Goal: Transaction & Acquisition: Purchase product/service

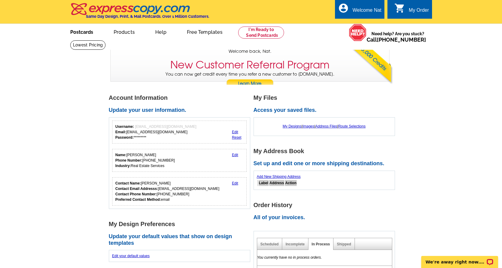
click at [90, 33] on link "Postcards" at bounding box center [82, 31] width 42 height 14
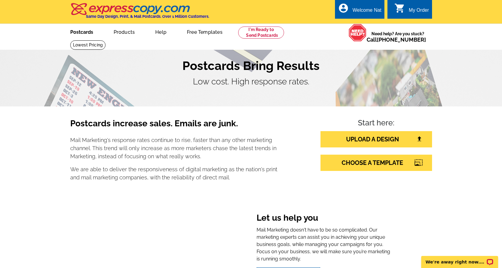
click at [80, 33] on link "Postcards" at bounding box center [82, 31] width 42 height 14
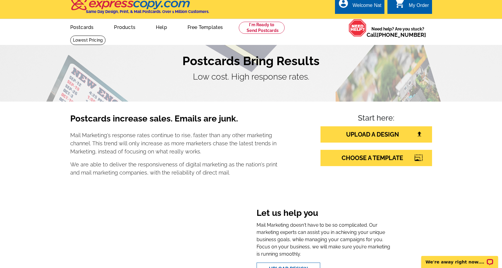
scroll to position [32, 0]
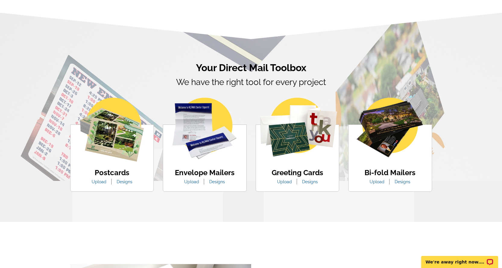
scroll to position [302, 0]
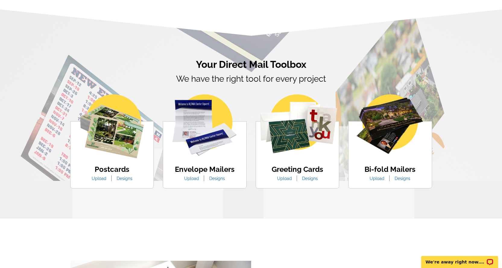
click at [115, 148] on img at bounding box center [112, 126] width 64 height 64
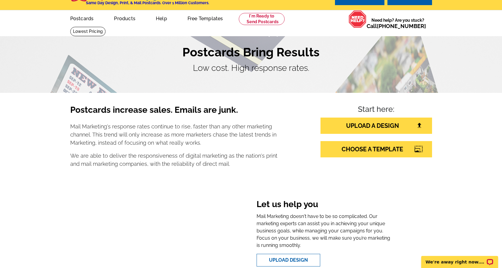
scroll to position [0, 0]
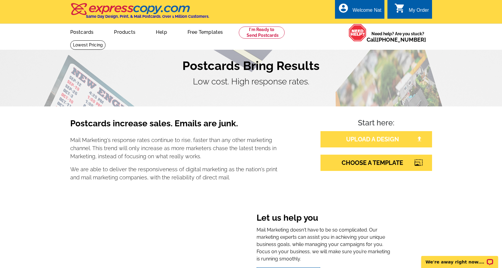
click at [382, 142] on link "UPLOAD A DESIGN" at bounding box center [377, 139] width 112 height 16
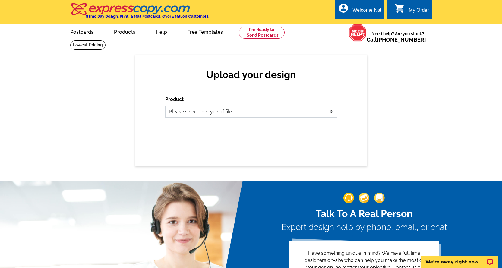
click at [291, 113] on select "Please select the type of file... Postcards Business Cards Letters and flyers G…" at bounding box center [251, 112] width 172 height 12
select select "1"
click at [165, 106] on select "Please select the type of file... Postcards Business Cards Letters and flyers G…" at bounding box center [251, 112] width 172 height 12
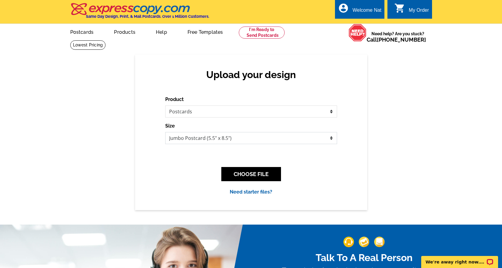
click at [332, 139] on select "Jumbo Postcard (5.5" x 8.5") Regular Postcard (4.25" x 5.6") Panoramic Postcard…" at bounding box center [251, 138] width 172 height 12
select select "1"
click at [165, 132] on select "Jumbo Postcard (5.5" x 8.5") Regular Postcard (4.25" x 5.6") Panoramic Postcard…" at bounding box center [251, 138] width 172 height 12
click at [260, 174] on button "CHOOSE FILE" at bounding box center [251, 174] width 60 height 14
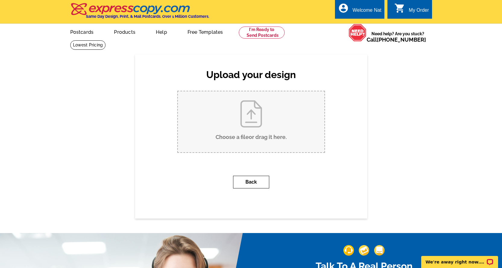
click at [258, 182] on button "Back" at bounding box center [251, 182] width 36 height 13
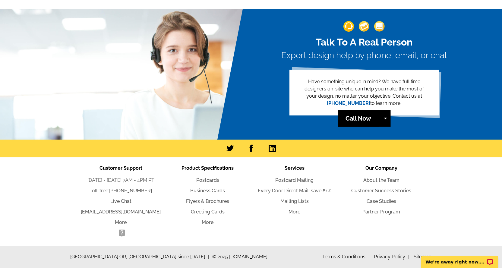
scroll to position [35, 0]
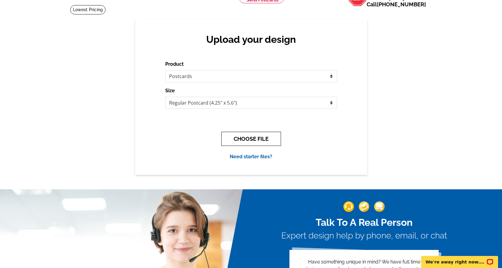
click at [251, 143] on button "CHOOSE FILE" at bounding box center [251, 139] width 60 height 14
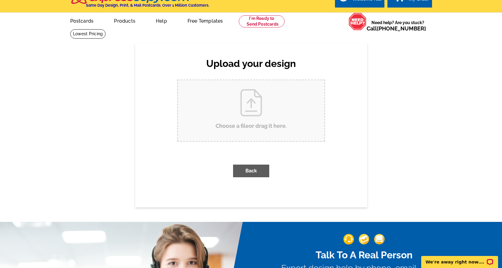
scroll to position [0, 0]
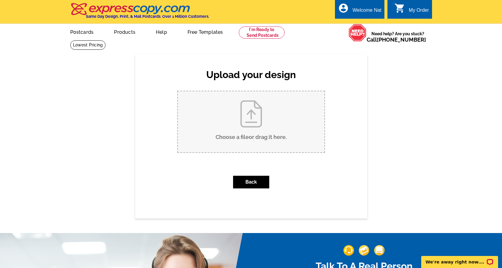
click at [251, 112] on input "Choose a file or drag it here ." at bounding box center [251, 121] width 147 height 61
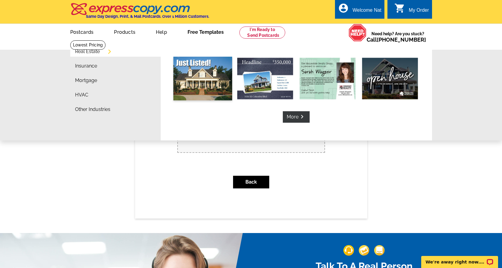
click at [203, 74] on img at bounding box center [202, 79] width 59 height 44
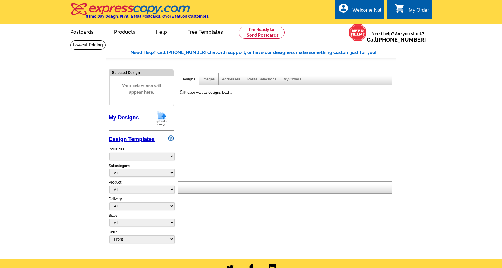
select select "788"
select select "785"
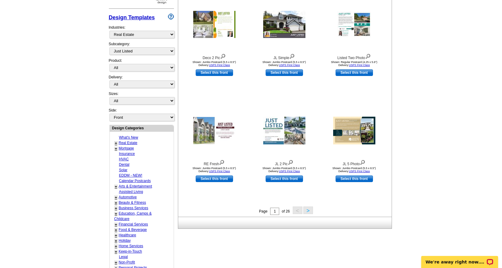
scroll to position [90, 0]
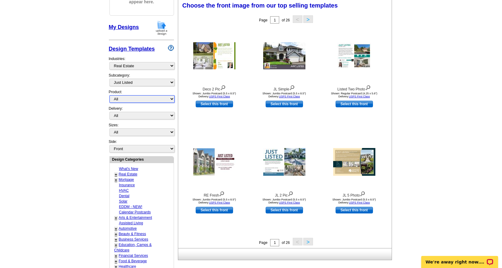
click at [173, 100] on select "All Postcards Letters and flyers Business Cards Door Hangers Greeting Cards" at bounding box center [141, 99] width 65 height 8
select select "1"
click at [109, 96] on select "All Postcards Letters and flyers Business Cards Door Hangers Greeting Cards" at bounding box center [141, 99] width 65 height 8
click at [172, 118] on select "All First Class Mail Shipped to Me EDDM Save 66% on Postage" at bounding box center [141, 116] width 65 height 8
select select "3"
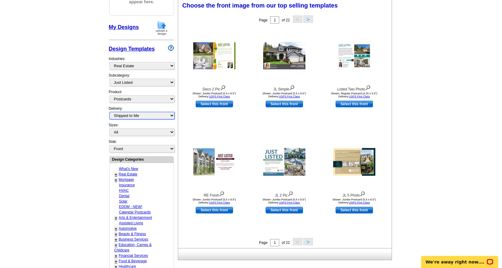
click at [109, 112] on select "All First Class Mail Shipped to Me EDDM Save 66% on Postage" at bounding box center [141, 116] width 65 height 8
click at [171, 133] on select "All Jumbo Postcard (5.5" x 8.5") Regular Postcard (4.25" x 5.6") Panoramic Post…" at bounding box center [141, 132] width 65 height 8
select select "1"
click at [109, 129] on select "All Jumbo Postcard (5.5" x 8.5") Regular Postcard (4.25" x 5.6") Panoramic Post…" at bounding box center [141, 132] width 65 height 8
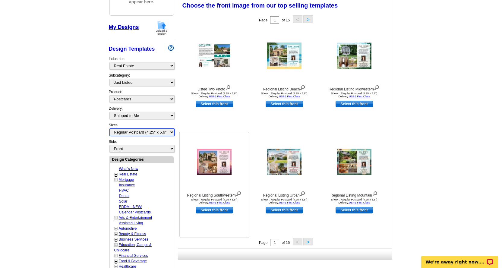
scroll to position [121, 0]
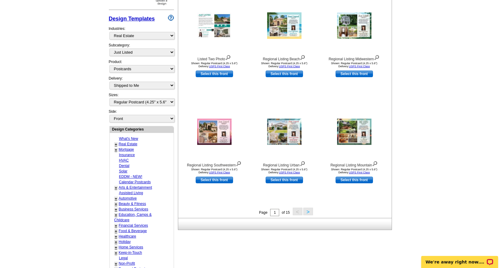
click at [313, 214] on div "Page 1 of 15 < >" at bounding box center [286, 212] width 214 height 9
click at [308, 212] on button ">" at bounding box center [308, 212] width 10 height 8
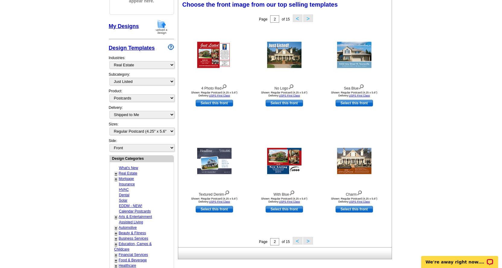
scroll to position [89, 0]
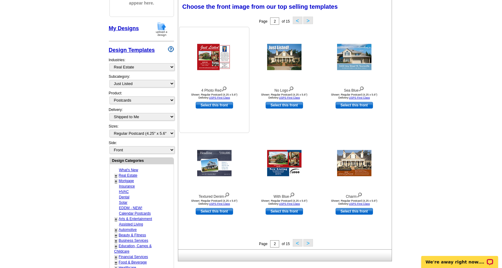
click at [220, 106] on link "Select this front" at bounding box center [214, 105] width 37 height 7
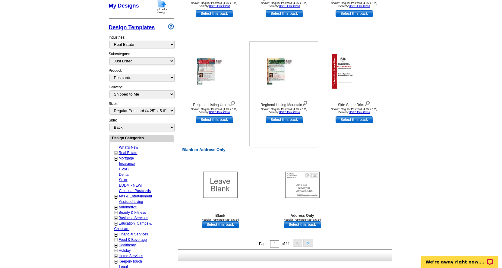
scroll to position [211, 0]
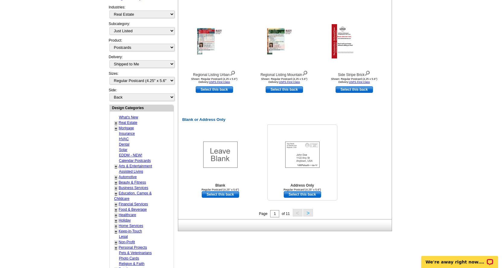
click at [309, 195] on link "Select this back" at bounding box center [302, 194] width 37 height 7
select select "front"
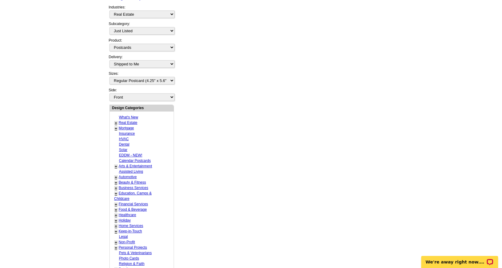
scroll to position [0, 0]
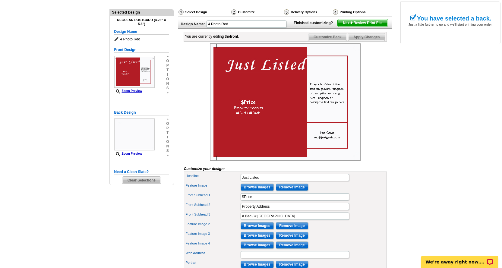
scroll to position [90, 0]
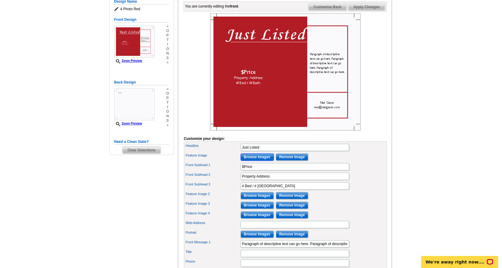
click at [261, 161] on input "Browse Images" at bounding box center [257, 156] width 33 height 7
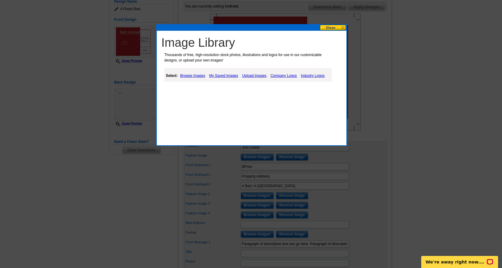
click at [184, 75] on link "Browse Images" at bounding box center [193, 75] width 28 height 7
click at [256, 75] on link "Upload Images" at bounding box center [254, 75] width 27 height 7
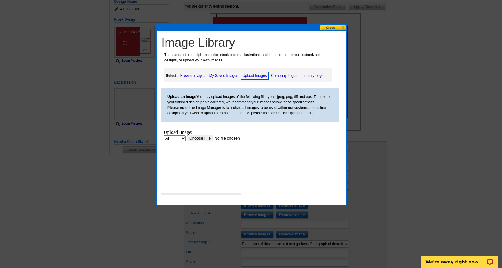
scroll to position [0, 0]
click at [202, 139] on input "file" at bounding box center [225, 138] width 76 height 6
click at [257, 75] on link "Upload Images" at bounding box center [255, 76] width 28 height 8
click at [205, 135] on input "file" at bounding box center [225, 138] width 76 height 6
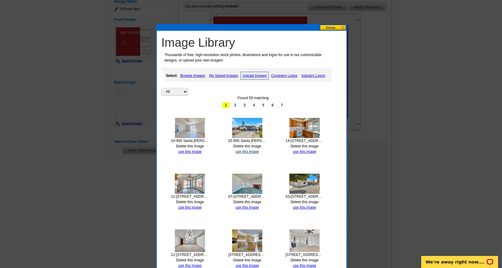
click at [247, 151] on link "use this image" at bounding box center [247, 152] width 23 height 4
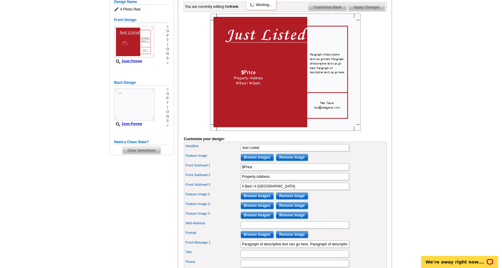
scroll to position [90, 0]
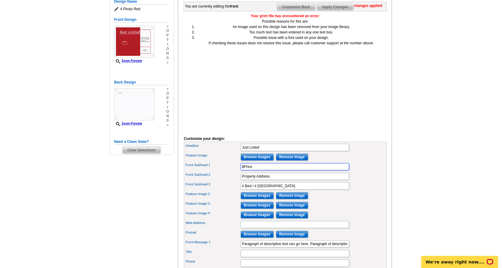
click at [256, 170] on input "$Price" at bounding box center [295, 166] width 109 height 7
type input "$220000"
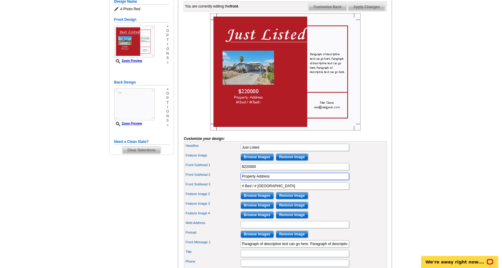
click at [280, 180] on input "Property Address" at bounding box center [295, 176] width 109 height 7
paste input "995 Santa Teresa Way, Hemet, CA 92545"
type input "995 Santa Teresa Way, Hemet, CA 92545"
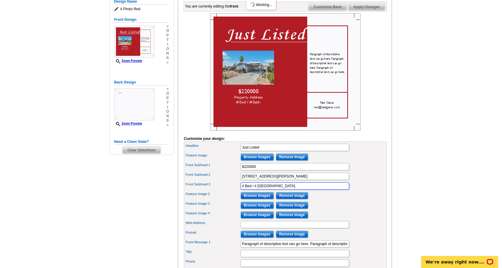
drag, startPoint x: 245, startPoint y: 196, endPoint x: 239, endPoint y: 196, distance: 6.9
click at [239, 191] on div "Front Subhead 3 # Bed / # Bath" at bounding box center [285, 186] width 201 height 10
click at [256, 190] on input "3 Bed / # Bath" at bounding box center [295, 185] width 109 height 7
type input "3 Bed / 2 Bath"
click at [264, 199] on input "Browse Images" at bounding box center [257, 195] width 33 height 7
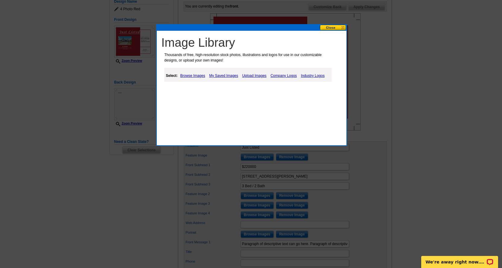
click at [229, 74] on link "My Saved Images" at bounding box center [224, 75] width 32 height 7
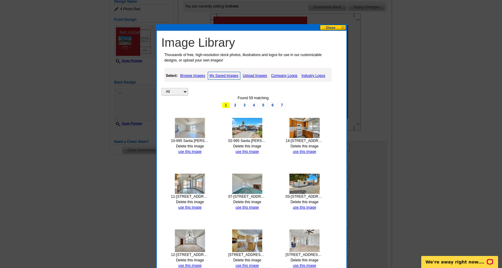
click at [307, 146] on link "Delete this image" at bounding box center [305, 146] width 28 height 4
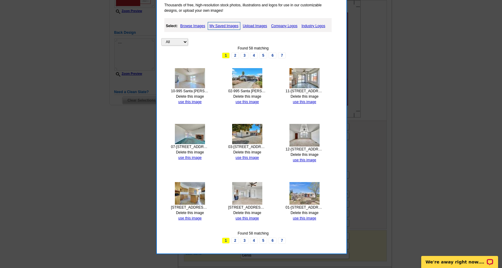
scroll to position [151, 0]
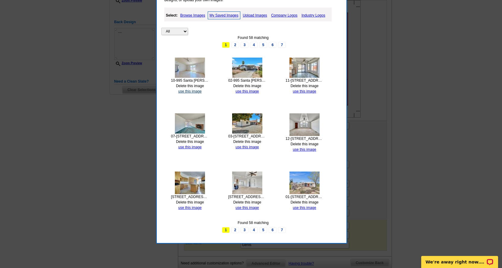
click at [186, 90] on link "use this image" at bounding box center [189, 91] width 23 height 4
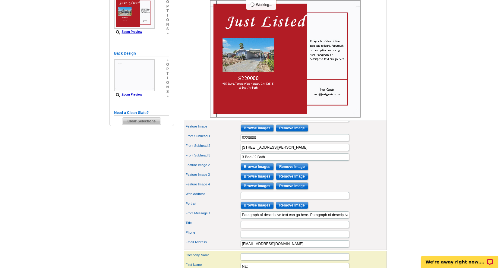
scroll to position [121, 0]
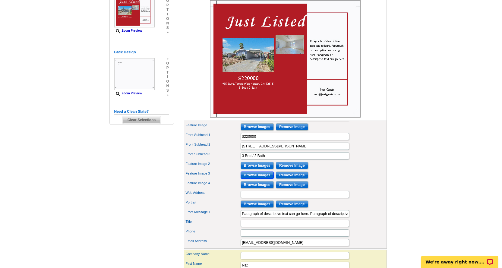
click at [259, 179] on input "Browse Images" at bounding box center [257, 175] width 33 height 7
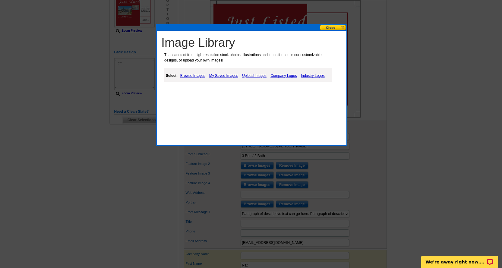
click at [224, 77] on link "My Saved Images" at bounding box center [224, 75] width 32 height 7
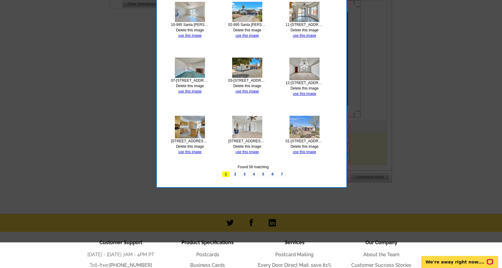
scroll to position [271, 0]
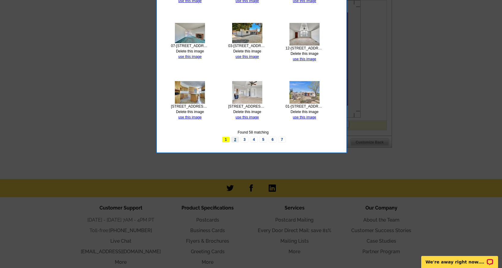
click at [236, 138] on link "2" at bounding box center [235, 140] width 8 height 6
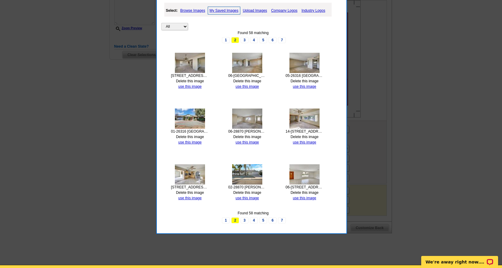
scroll to position [181, 0]
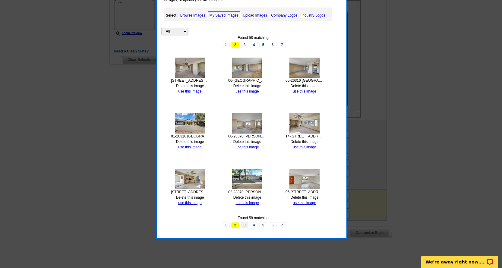
click at [245, 226] on link "3" at bounding box center [245, 225] width 8 height 6
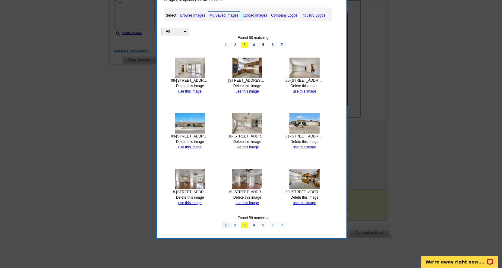
click at [226, 224] on link "1" at bounding box center [226, 225] width 8 height 6
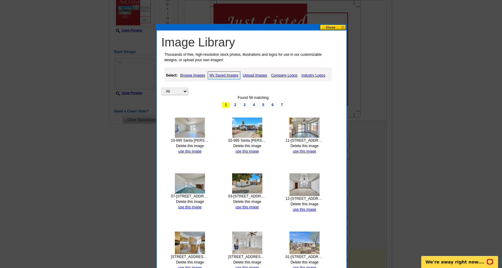
scroll to position [121, 0]
click at [259, 75] on link "Upload Images" at bounding box center [254, 75] width 27 height 7
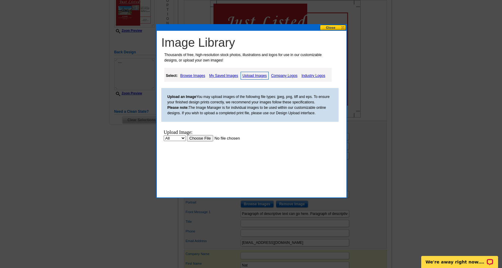
scroll to position [0, 0]
click at [197, 139] on input "file" at bounding box center [225, 138] width 76 height 6
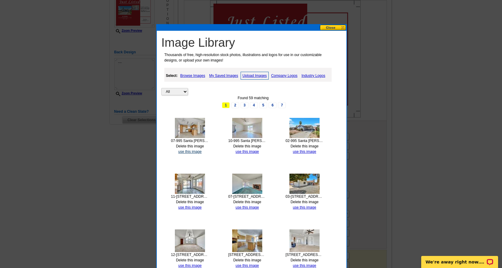
click at [190, 153] on link "use this image" at bounding box center [189, 152] width 23 height 4
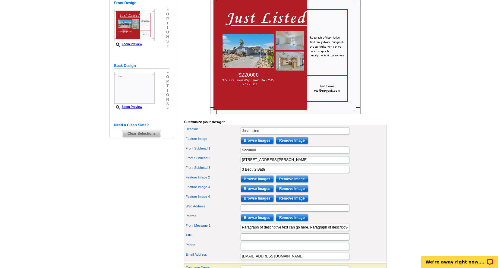
scroll to position [121, 0]
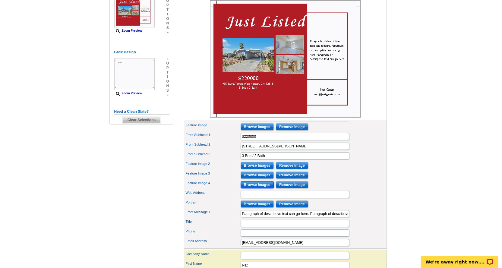
click at [257, 188] on input "Browse Images" at bounding box center [257, 184] width 33 height 7
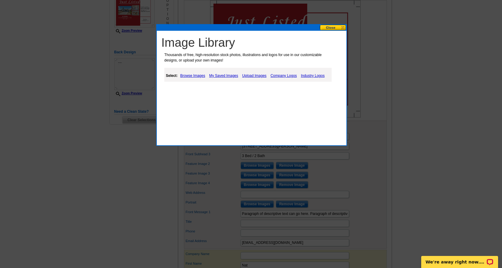
click at [195, 76] on link "Browse Images" at bounding box center [193, 75] width 28 height 7
click at [263, 77] on link "Upload Images" at bounding box center [254, 75] width 27 height 7
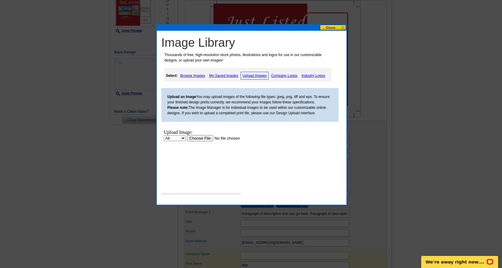
scroll to position [0, 0]
click at [204, 138] on input "file" at bounding box center [225, 138] width 76 height 6
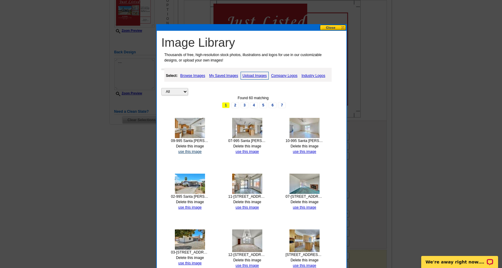
click at [195, 152] on link "use this image" at bounding box center [189, 152] width 23 height 4
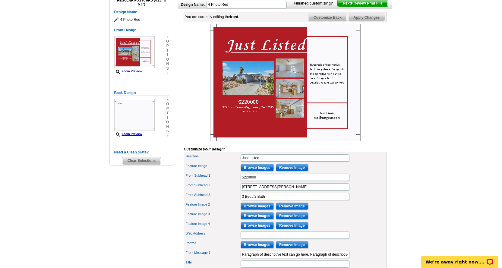
scroll to position [90, 0]
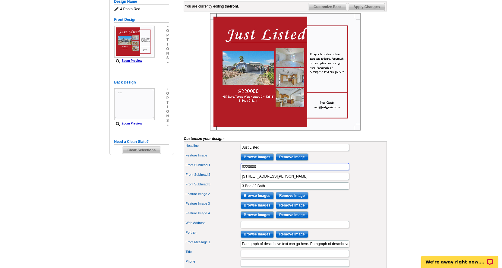
click at [248, 170] on input "$220000" at bounding box center [295, 166] width 109 height 7
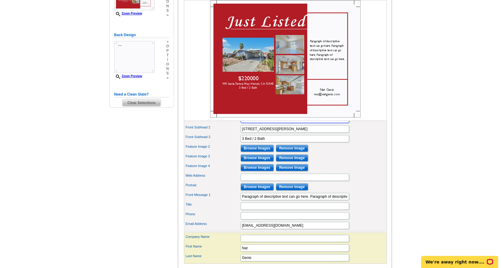
scroll to position [151, 0]
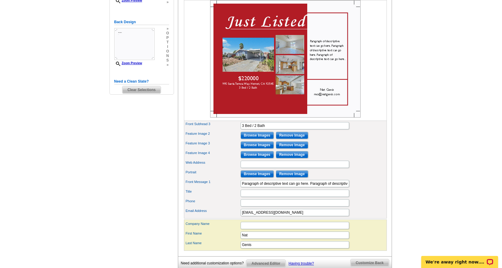
type input "$220,000"
click at [255, 168] on input "Web Address" at bounding box center [295, 164] width 109 height 7
type input "natgenis.com"
click at [249, 197] on input "Title" at bounding box center [295, 193] width 109 height 7
type input "Broker/ Owner"
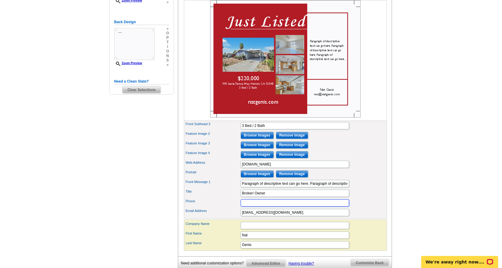
click at [258, 207] on input "Phone" at bounding box center [295, 202] width 109 height 7
type input "909-376-0879"
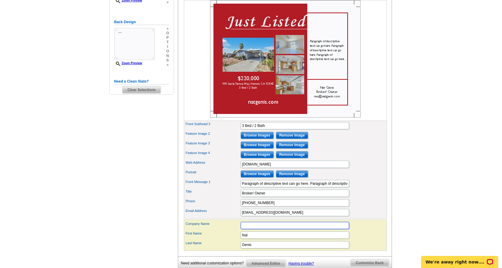
click at [248, 229] on input "Company Name" at bounding box center [295, 225] width 109 height 7
click at [294, 229] on input "THE NAT GENIS TEAM, INC." at bounding box center [295, 225] width 109 height 7
drag, startPoint x: 292, startPoint y: 238, endPoint x: 289, endPoint y: 237, distance: 3.4
click at [289, 229] on input "THE NAT GENIS TEAM, INC." at bounding box center [295, 225] width 109 height 7
type input "The Nat Genis Team, Inc. 01843749"
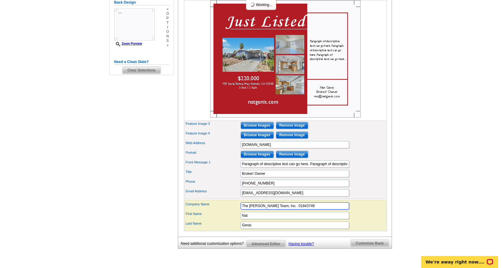
scroll to position [181, 0]
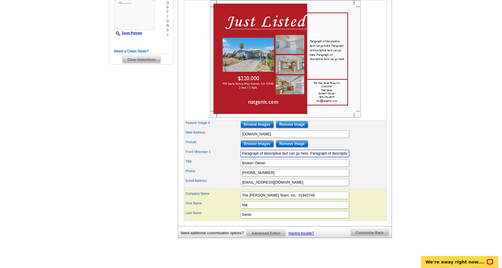
click at [271, 157] on input "Paragraph of descriptive text can go here. Paragraph of descriptive text can go…" at bounding box center [295, 153] width 109 height 7
paste input "** HUD Home in West Hemet **Do not miss the opportunity to purchase the buy of …"
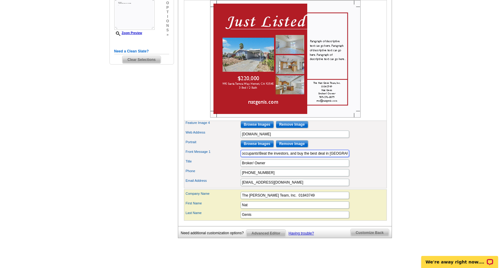
type input "** HUD Home in West Hemet **Do not miss the opportunity to purchase the buy of …"
click at [90, 166] on main "Need Help? call 800-260-5887, chat with support, or have our designers make som…" at bounding box center [251, 64] width 502 height 410
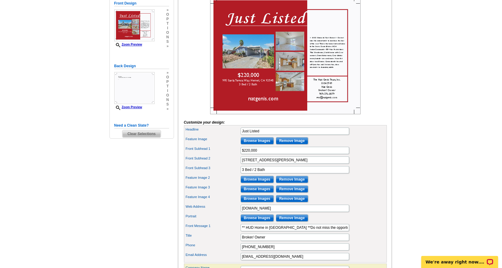
scroll to position [121, 0]
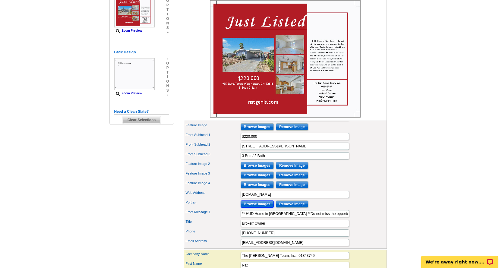
click at [261, 208] on input "Browse Images" at bounding box center [257, 204] width 33 height 7
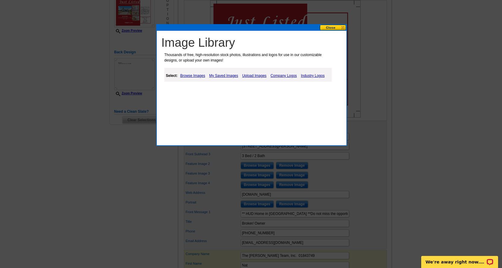
click at [223, 76] on link "My Saved Images" at bounding box center [224, 75] width 32 height 7
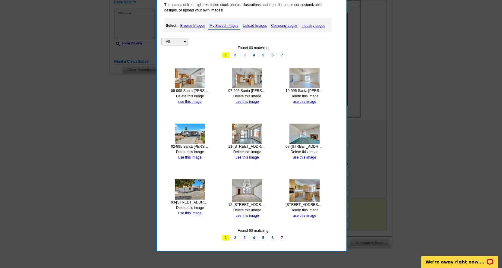
scroll to position [181, 0]
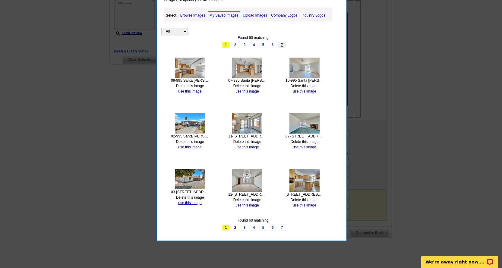
click at [283, 46] on link "7" at bounding box center [282, 45] width 8 height 6
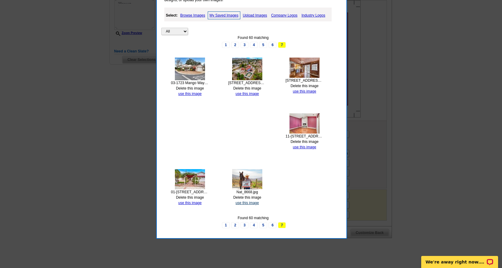
click at [253, 203] on link "use this image" at bounding box center [247, 203] width 23 height 4
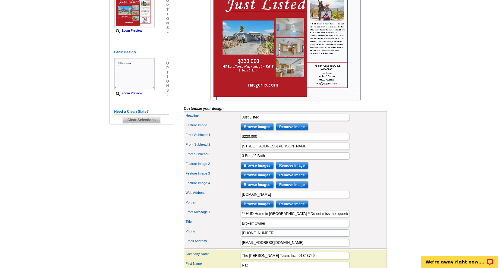
scroll to position [0, 0]
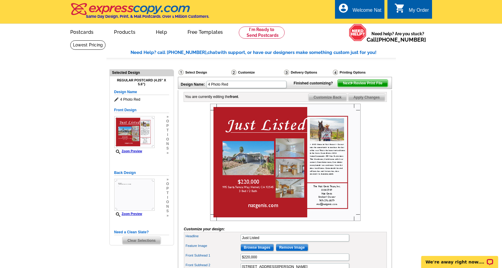
click at [356, 87] on span "Next Review Print File" at bounding box center [363, 83] width 50 height 7
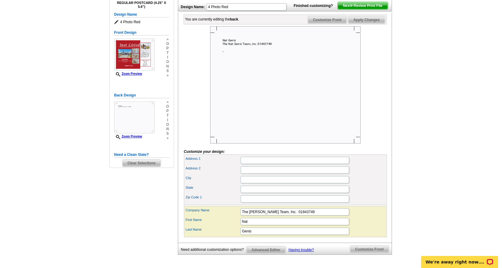
scroll to position [90, 0]
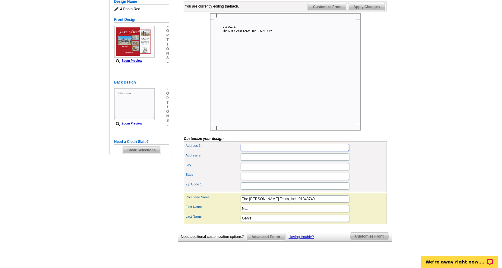
click at [249, 151] on input "Address 1" at bounding box center [295, 147] width 109 height 7
type input "40570 Beaujolais Court"
type input "Temecula"
type input "California"
type input "92592"
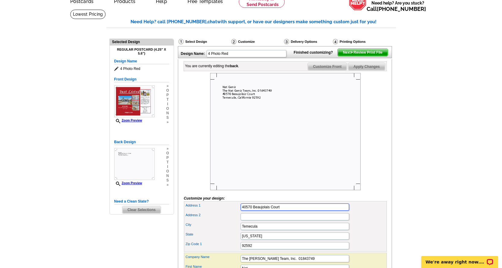
scroll to position [30, 0]
click at [359, 57] on span "Next Review Print File" at bounding box center [363, 52] width 50 height 7
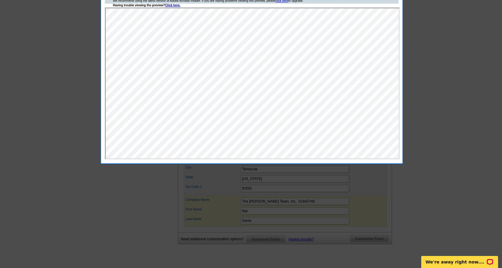
scroll to position [90, 0]
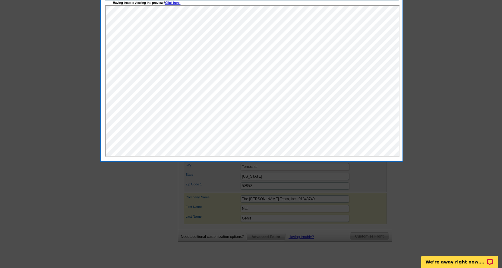
click at [453, 89] on div at bounding box center [251, 89] width 502 height 359
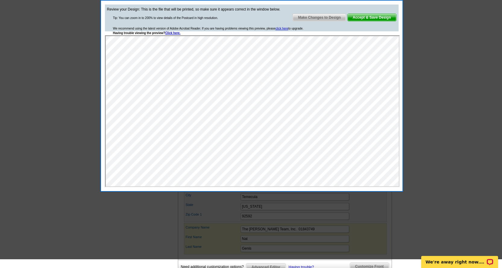
scroll to position [0, 0]
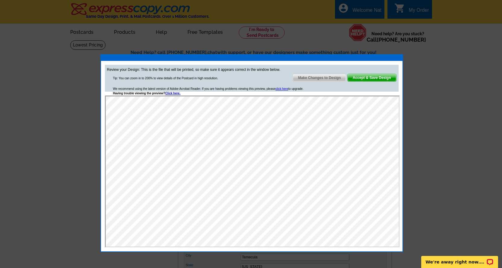
click at [316, 79] on span "Make Changes to Design" at bounding box center [319, 77] width 53 height 7
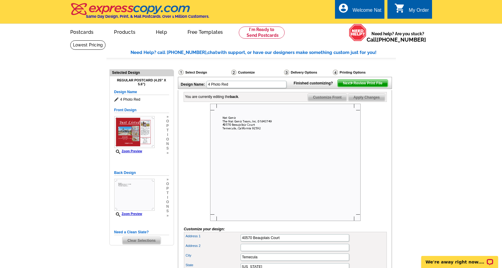
click at [333, 101] on span "Customize Front" at bounding box center [327, 97] width 39 height 7
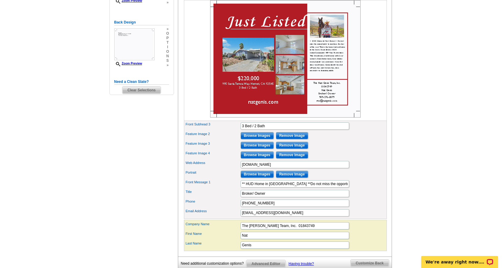
scroll to position [151, 0]
click at [280, 187] on input "** HUD Home in West Hemet **Do not miss the opportunity to purchase the buy of …" at bounding box center [295, 183] width 109 height 7
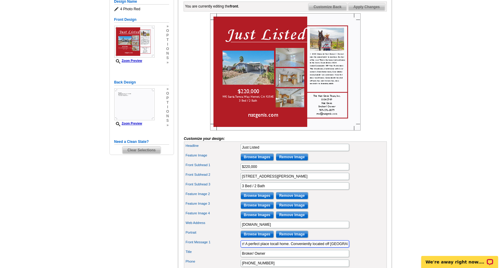
type input "** HUD Home in West Hemet **Do not miss the opportunity to purchase the buy of …"
click at [364, 11] on span "Apply Changes" at bounding box center [366, 6] width 36 height 7
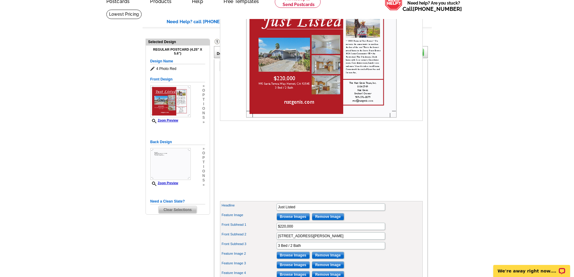
scroll to position [30, 0]
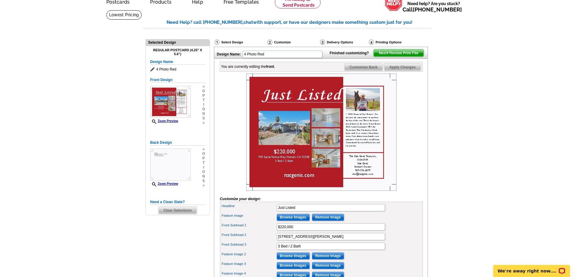
click at [403, 57] on span "Next Review Print File" at bounding box center [399, 52] width 50 height 7
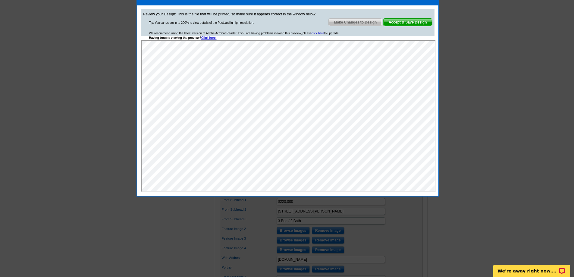
scroll to position [60, 0]
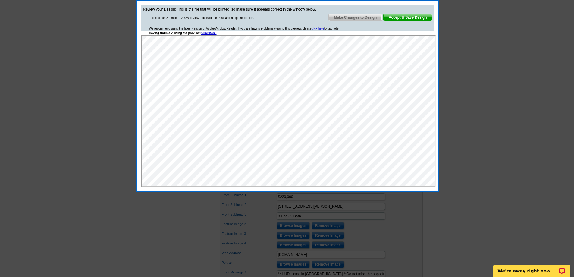
click at [413, 17] on span "Accept & Save Design" at bounding box center [408, 17] width 49 height 7
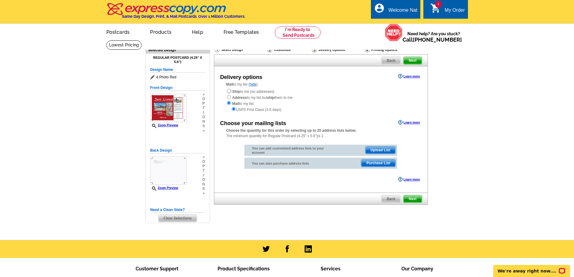
click at [230, 93] on input "radio" at bounding box center [229, 91] width 4 height 4
radio input "true"
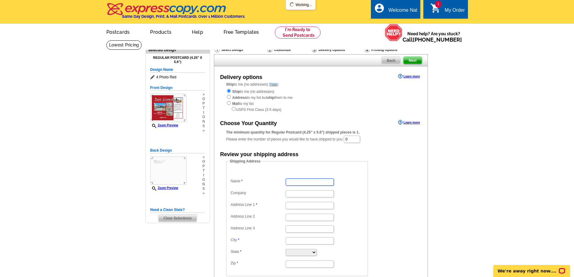
click at [317, 183] on input "Name" at bounding box center [310, 182] width 48 height 7
type input "[PERSON_NAME]"
type input "HC 65 Box 46"
type input "[GEOGRAPHIC_DATA]"
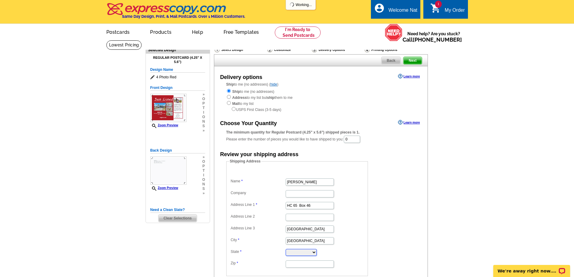
select select "UT"
type input "84742"
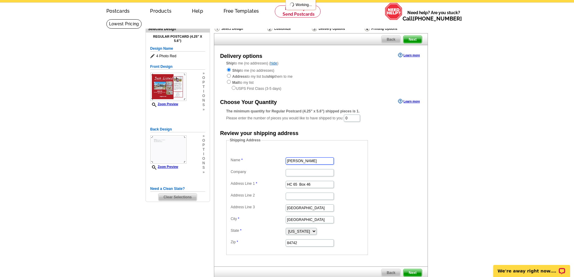
scroll to position [30, 0]
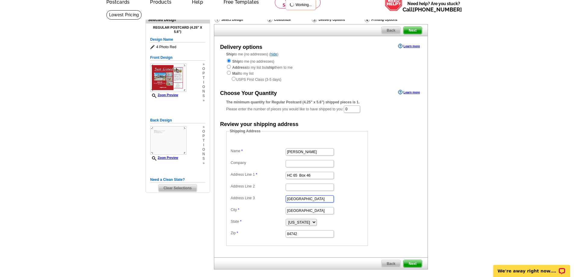
click at [313, 201] on input "[GEOGRAPHIC_DATA]" at bounding box center [310, 198] width 48 height 7
drag, startPoint x: 350, startPoint y: 110, endPoint x: 337, endPoint y: 108, distance: 13.1
click at [337, 108] on div "The minimum quantity for Regular Postcard (4.25" x 5.6") shipped pieces is 1. P…" at bounding box center [320, 107] width 189 height 14
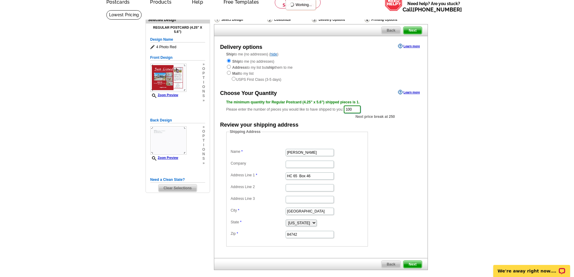
type input "100"
click at [403, 149] on form "Shipping Address Name [PERSON_NAME] Company Address Line 1 HC 65 Box 46 Address…" at bounding box center [320, 188] width 189 height 118
click at [413, 267] on span "Next" at bounding box center [413, 264] width 18 height 7
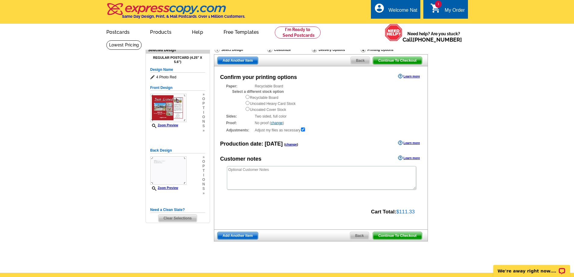
click at [405, 236] on span "Continue To Checkout" at bounding box center [397, 235] width 49 height 7
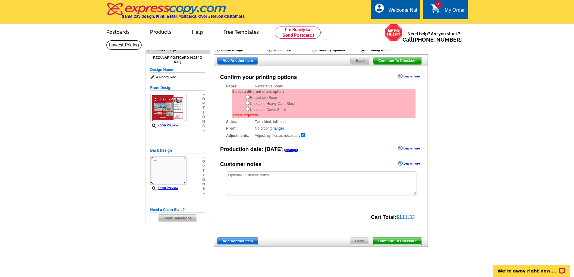
click at [248, 98] on input "radio" at bounding box center [248, 97] width 4 height 4
radio input "true"
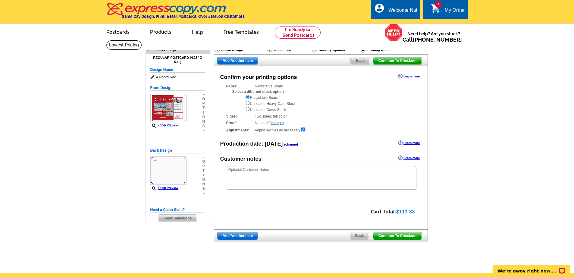
click at [411, 236] on span "Continue To Checkout" at bounding box center [397, 235] width 49 height 7
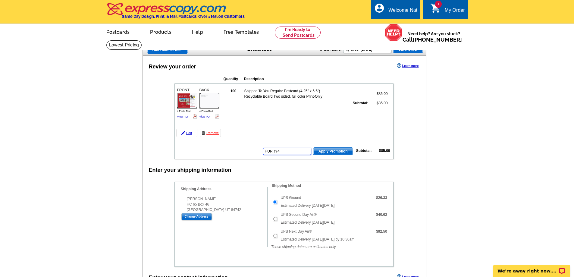
type input "HURRY40"
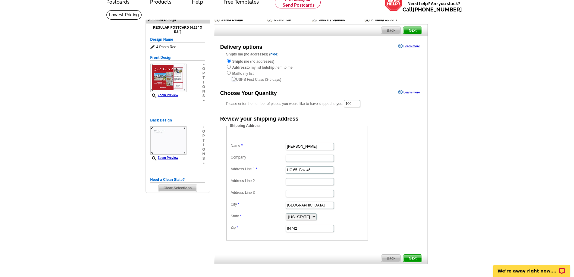
click at [235, 80] on input "radio" at bounding box center [234, 79] width 4 height 4
radio input "true"
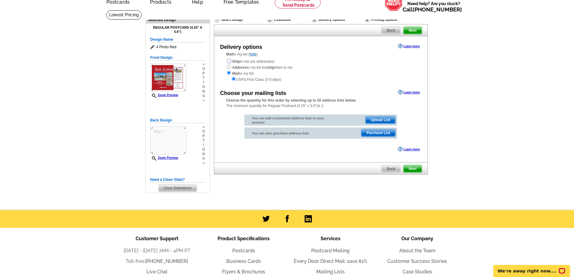
click at [229, 62] on input "radio" at bounding box center [229, 61] width 4 height 4
radio input "true"
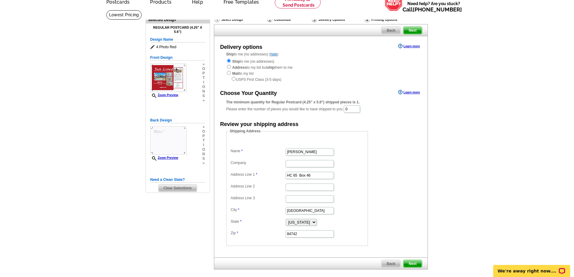
click at [414, 263] on span "Next" at bounding box center [413, 263] width 18 height 7
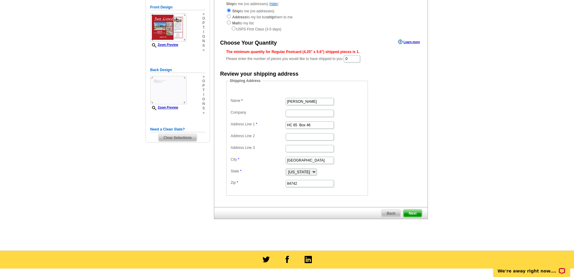
scroll to position [90, 0]
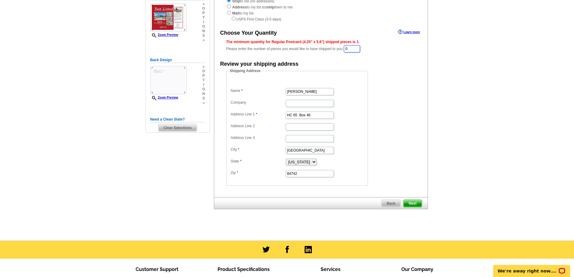
click at [360, 51] on input "0" at bounding box center [352, 48] width 16 height 7
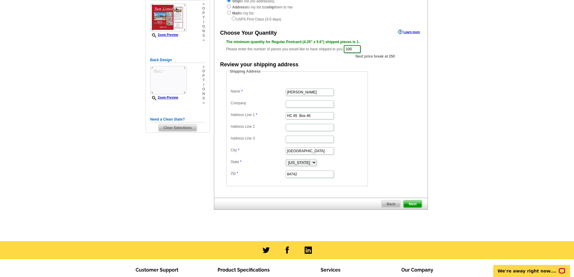
type input "100"
click at [418, 204] on span "Next" at bounding box center [413, 204] width 18 height 7
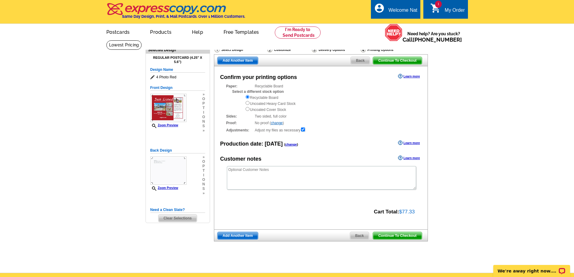
click at [411, 235] on span "Continue To Checkout" at bounding box center [397, 235] width 49 height 7
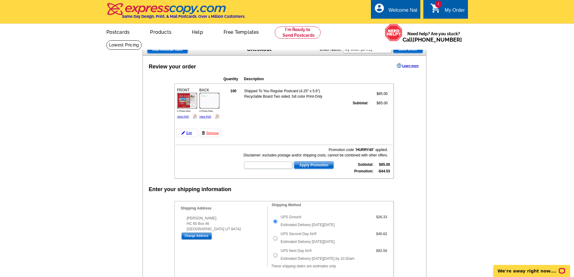
scroll to position [30, 0]
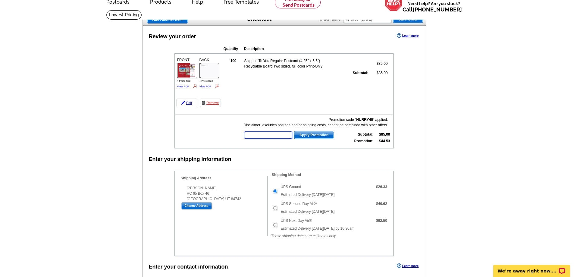
click at [279, 138] on input "text" at bounding box center [268, 134] width 48 height 7
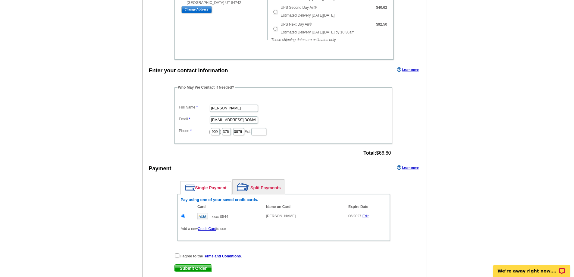
scroll to position [241, 0]
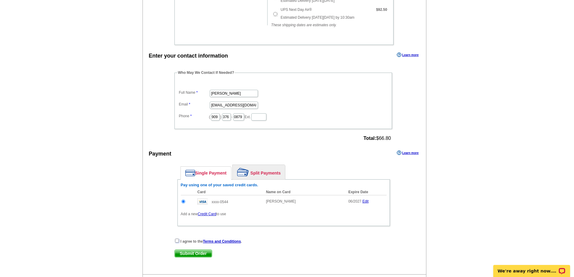
click at [178, 241] on input "checkbox" at bounding box center [177, 241] width 4 height 4
checkbox input "true"
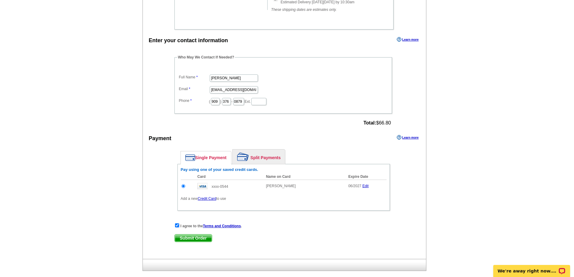
scroll to position [271, 0]
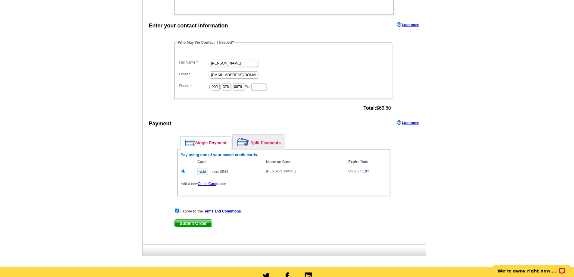
click at [193, 223] on span "Submit Order" at bounding box center [193, 223] width 37 height 7
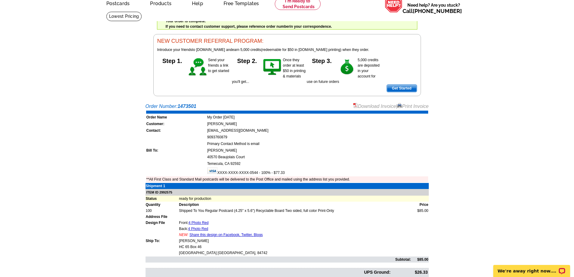
scroll to position [30, 0]
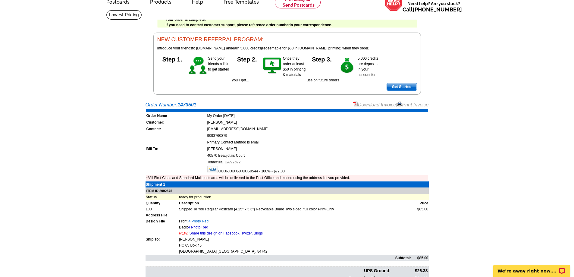
click at [201, 222] on link "4 Photo Red" at bounding box center [198, 221] width 20 height 4
click at [205, 227] on link "4 Photo Red" at bounding box center [198, 227] width 20 height 4
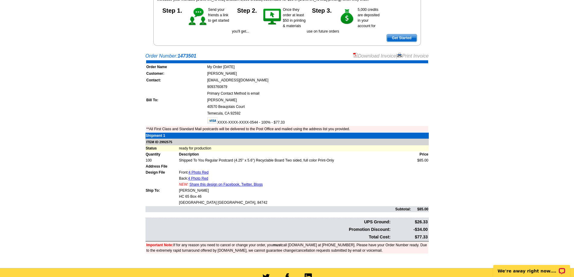
scroll to position [90, 0]
